Goal: Navigation & Orientation: Find specific page/section

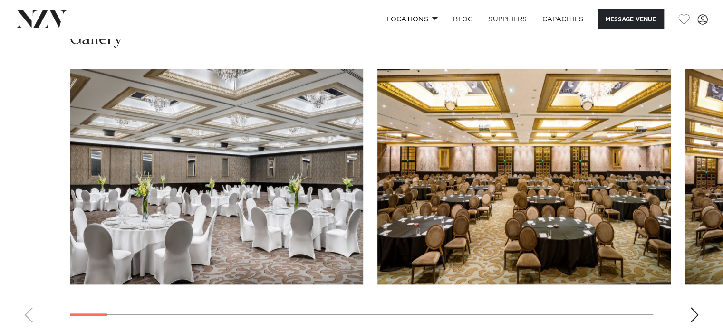
scroll to position [879, 0]
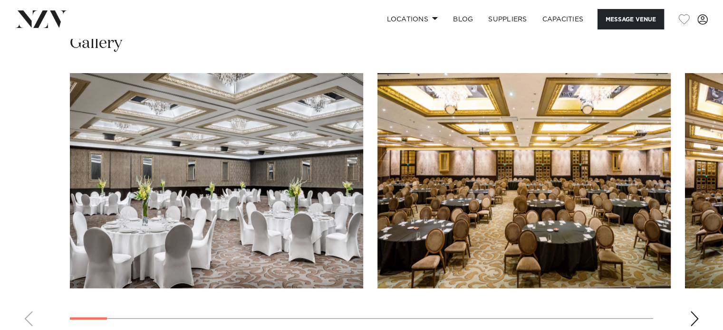
click at [692, 311] on div "Next slide" at bounding box center [695, 318] width 10 height 15
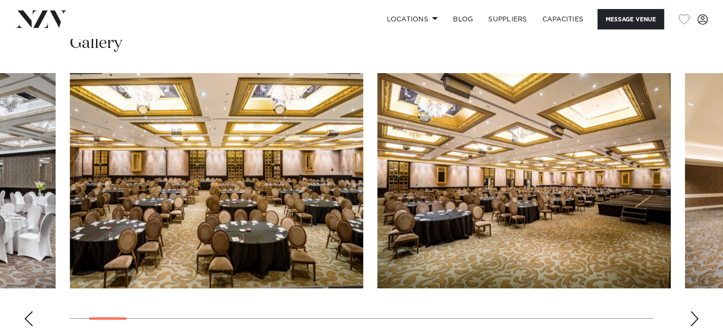
click at [692, 311] on div "Next slide" at bounding box center [695, 318] width 10 height 15
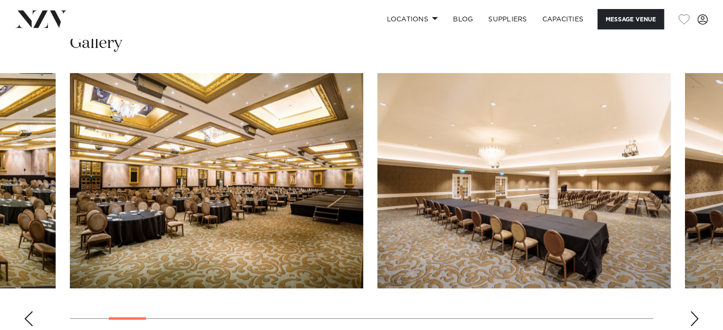
click at [692, 311] on div "Next slide" at bounding box center [695, 318] width 10 height 15
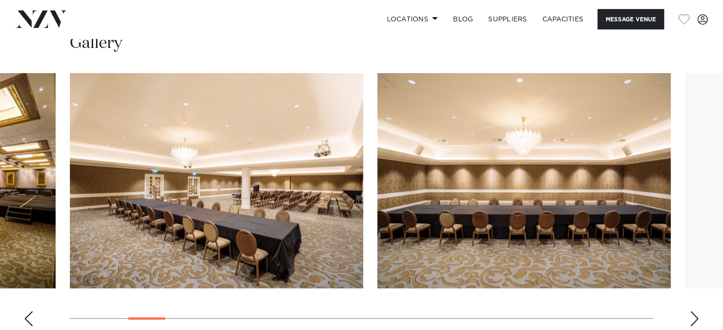
click at [692, 311] on div "Next slide" at bounding box center [695, 318] width 10 height 15
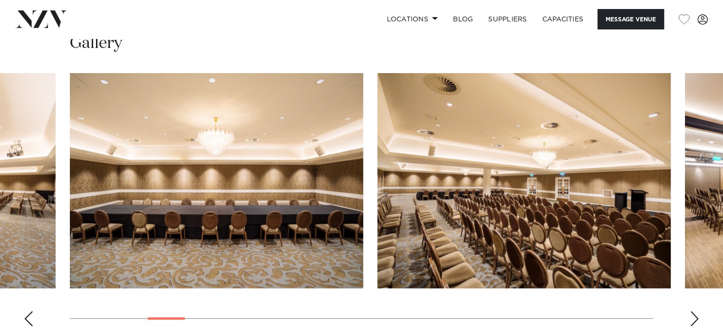
click at [692, 311] on div "Next slide" at bounding box center [695, 318] width 10 height 15
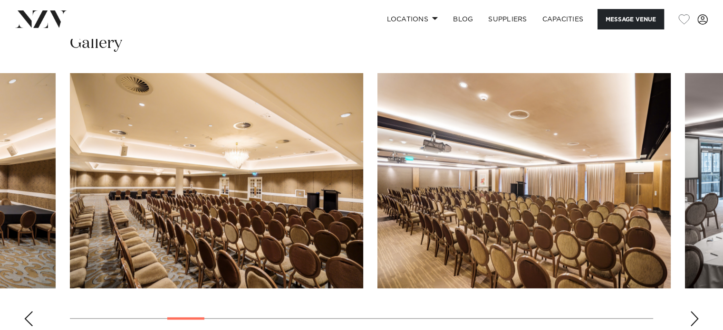
click at [692, 311] on div "Next slide" at bounding box center [695, 318] width 10 height 15
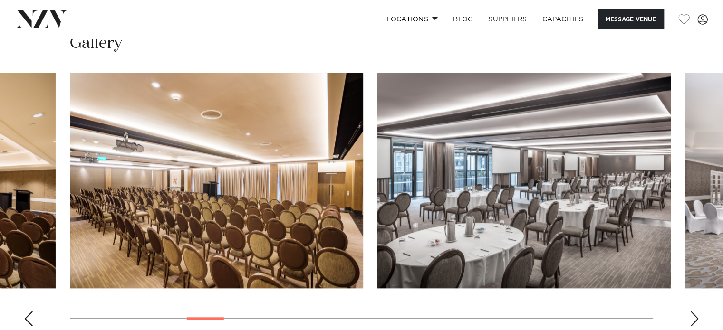
click at [692, 311] on div "Next slide" at bounding box center [695, 318] width 10 height 15
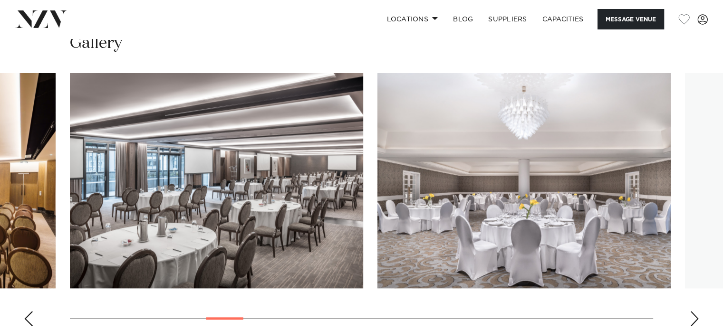
click at [692, 311] on div "Next slide" at bounding box center [695, 318] width 10 height 15
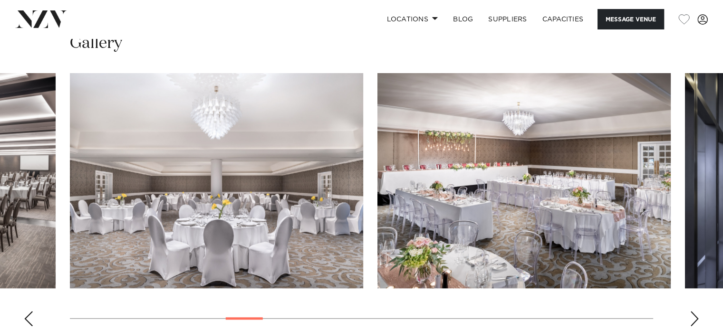
click at [692, 311] on div "Next slide" at bounding box center [695, 318] width 10 height 15
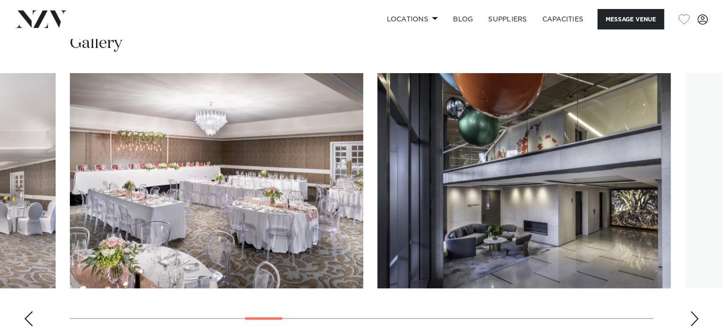
click at [692, 311] on div "Next slide" at bounding box center [695, 318] width 10 height 15
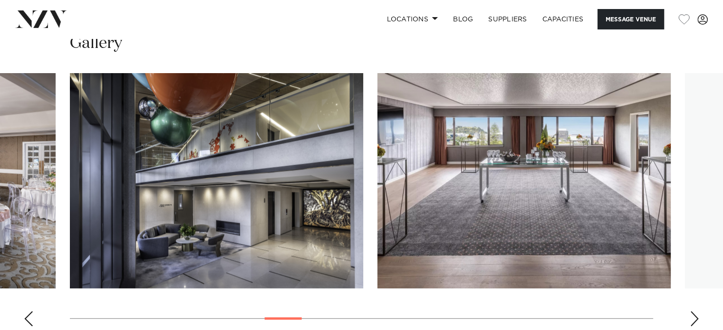
click at [692, 311] on div "Next slide" at bounding box center [695, 318] width 10 height 15
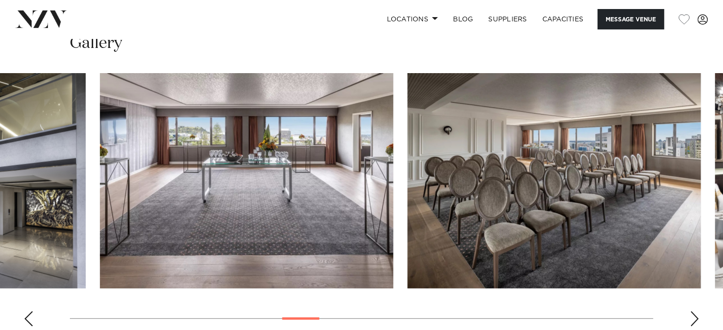
click at [349, 291] on swiper-container at bounding box center [361, 203] width 723 height 261
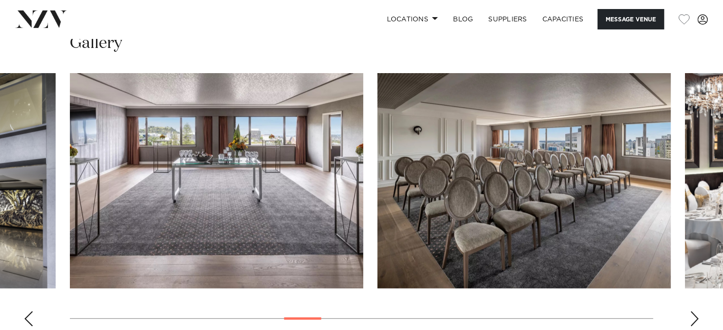
click at [690, 311] on div "Next slide" at bounding box center [695, 318] width 10 height 15
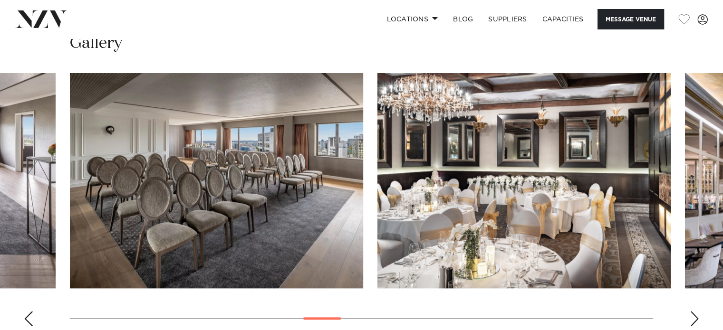
click at [690, 311] on div "Next slide" at bounding box center [695, 318] width 10 height 15
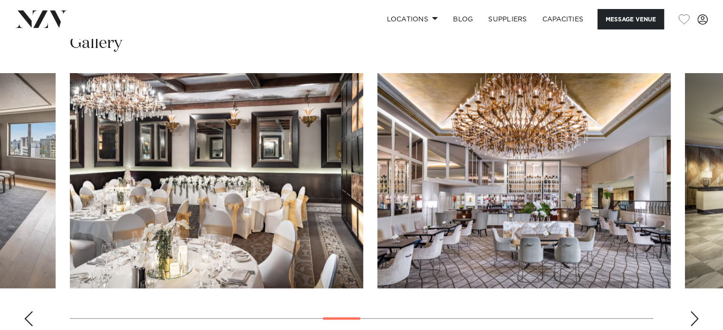
click at [691, 311] on div "Next slide" at bounding box center [695, 318] width 10 height 15
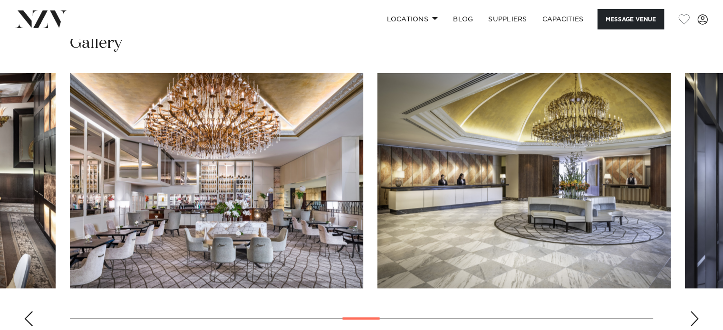
click at [692, 311] on div "Next slide" at bounding box center [695, 318] width 10 height 15
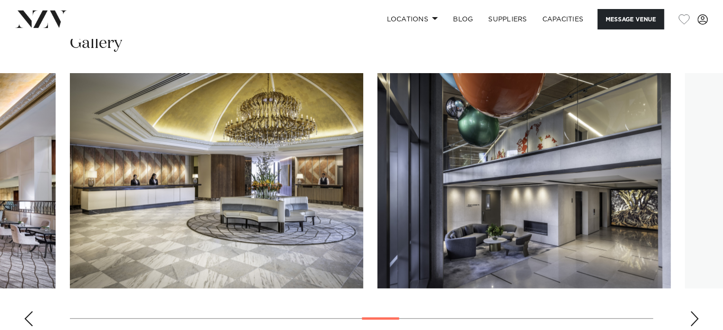
click at [692, 311] on div "Next slide" at bounding box center [695, 318] width 10 height 15
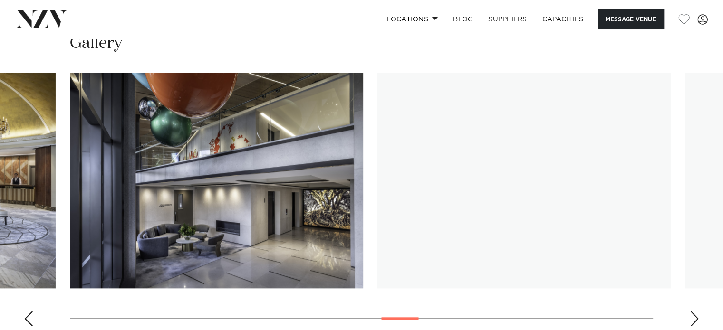
click at [692, 311] on div "Next slide" at bounding box center [695, 318] width 10 height 15
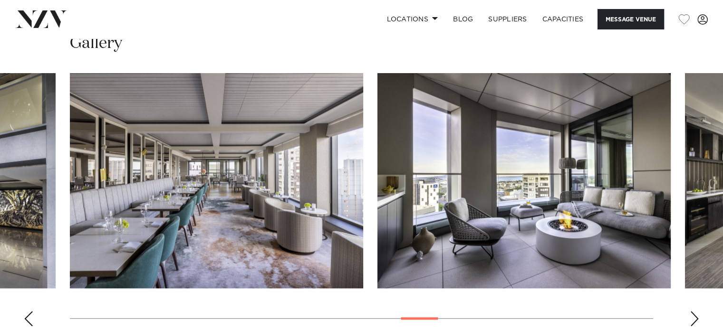
click at [692, 311] on div "Next slide" at bounding box center [695, 318] width 10 height 15
